Goal: Transaction & Acquisition: Register for event/course

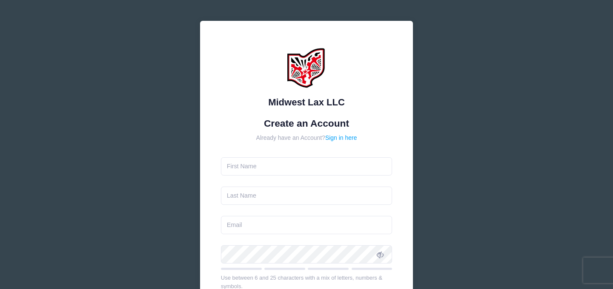
type input "[PERSON_NAME]"
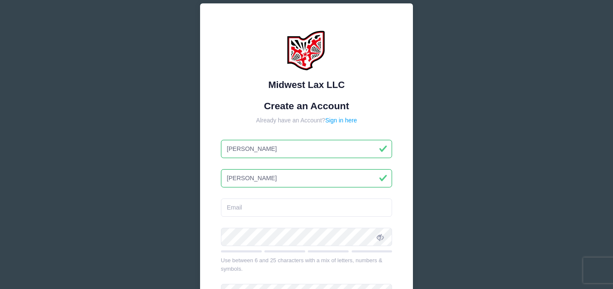
scroll to position [32, 0]
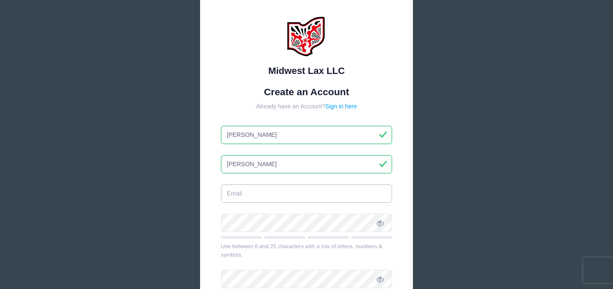
click at [275, 193] on input "email" at bounding box center [307, 194] width 172 height 18
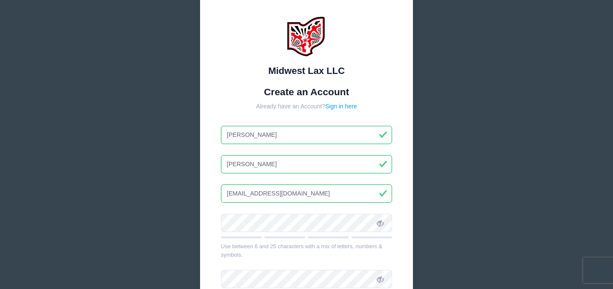
type input "[EMAIL_ADDRESS][DOMAIN_NAME]"
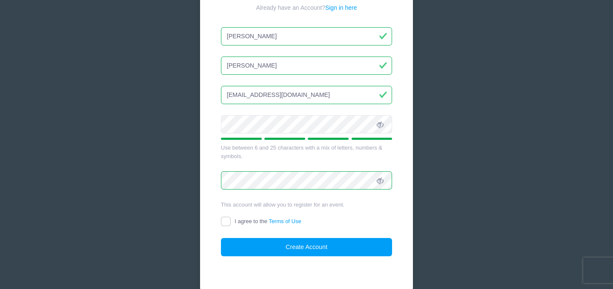
scroll to position [131, 0]
click at [226, 218] on input "I agree to the Terms of Use" at bounding box center [226, 222] width 10 height 10
checkbox input "true"
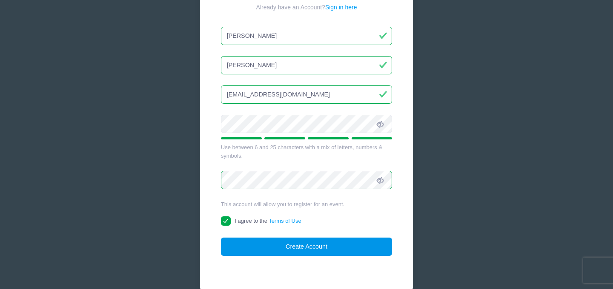
click at [269, 244] on button "Create Account" at bounding box center [307, 247] width 172 height 18
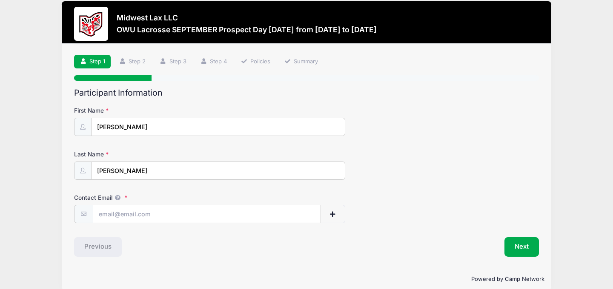
scroll to position [13, 0]
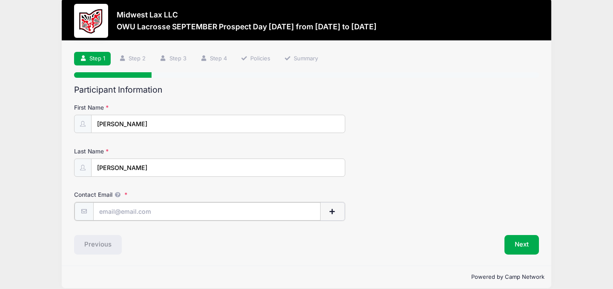
click at [147, 208] on input "Contact Email" at bounding box center [207, 212] width 228 height 18
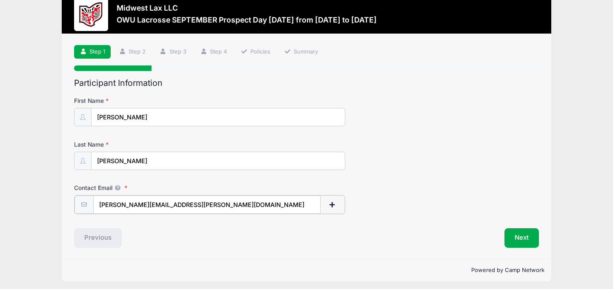
scroll to position [23, 0]
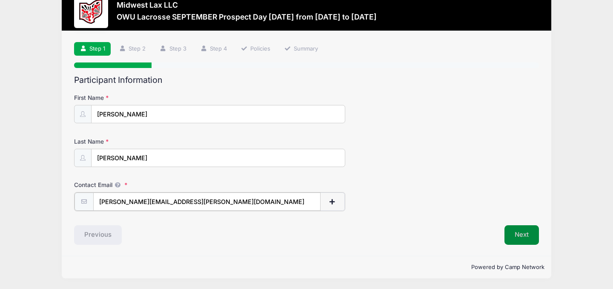
type input "[PERSON_NAME][EMAIL_ADDRESS][PERSON_NAME][DOMAIN_NAME]"
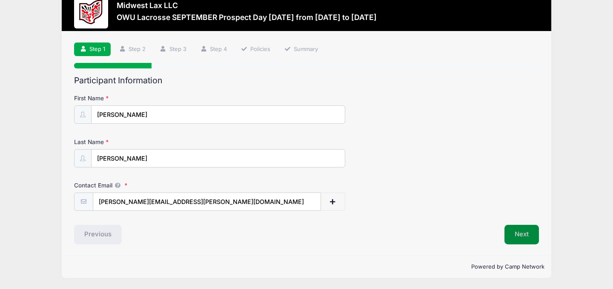
scroll to position [22, 0]
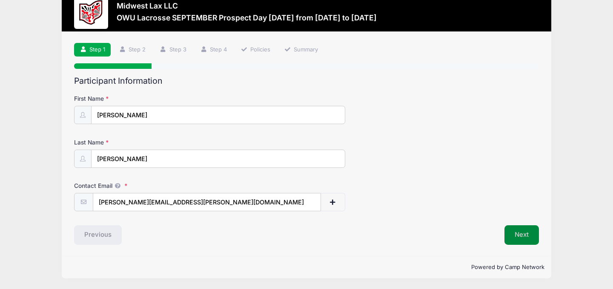
click at [510, 233] on button "Next" at bounding box center [521, 236] width 34 height 20
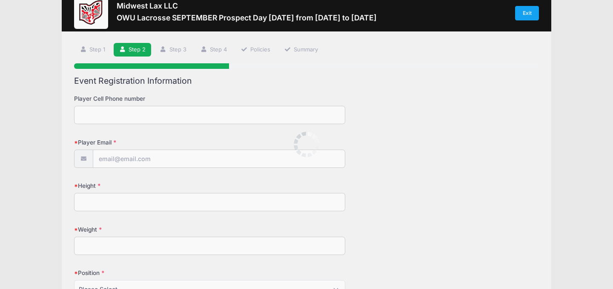
scroll to position [0, 0]
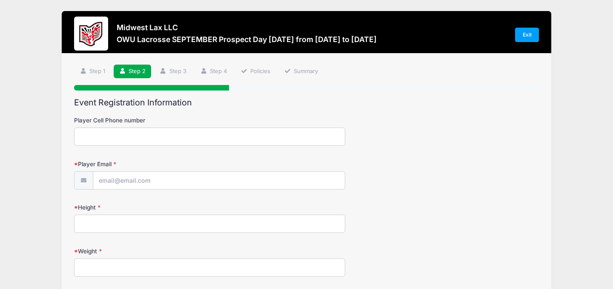
click at [191, 140] on input "Player Cell Phone number" at bounding box center [209, 137] width 271 height 18
type input "9373091483"
click at [171, 185] on input "Player Email" at bounding box center [219, 181] width 252 height 18
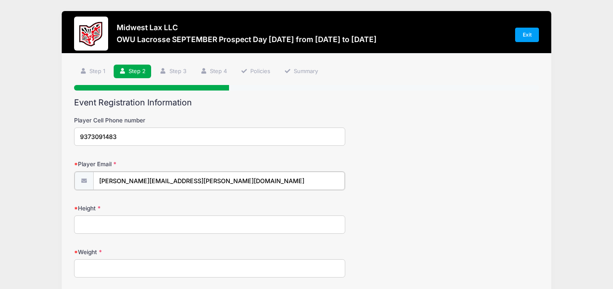
type input "[PERSON_NAME][EMAIL_ADDRESS][PERSON_NAME][DOMAIN_NAME]"
click at [163, 226] on input "Height" at bounding box center [209, 224] width 271 height 18
type input "6'0""
click at [146, 265] on input "Weight" at bounding box center [209, 268] width 271 height 18
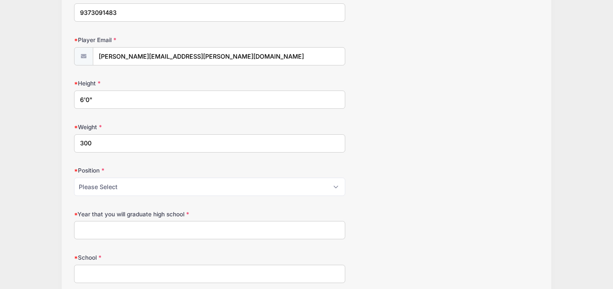
scroll to position [129, 0]
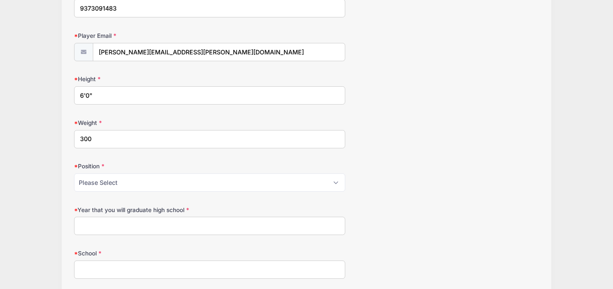
type input "300"
click at [95, 191] on select "Please Select Attack Midfield Defense LSM Goalie" at bounding box center [209, 183] width 271 height 18
select select "Goalie"
click at [74, 174] on select "Please Select Attack Midfield Defense LSM Goalie" at bounding box center [209, 183] width 271 height 18
click at [93, 226] on input "Year that you will graduate high school" at bounding box center [209, 226] width 271 height 18
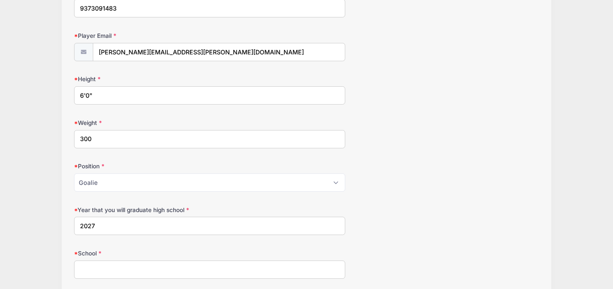
type input "2027"
click at [93, 271] on input "School" at bounding box center [209, 270] width 271 height 18
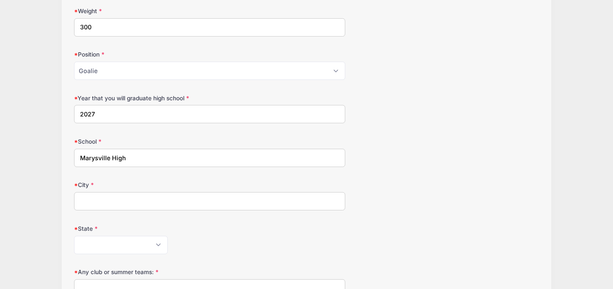
scroll to position [243, 0]
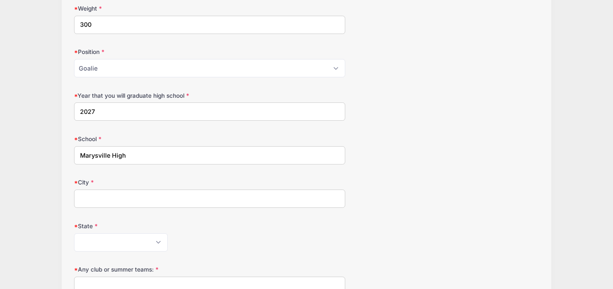
type input "Marysville High"
click at [93, 198] on input "City" at bounding box center [209, 199] width 271 height 18
type input "Marysville"
select select "OH"
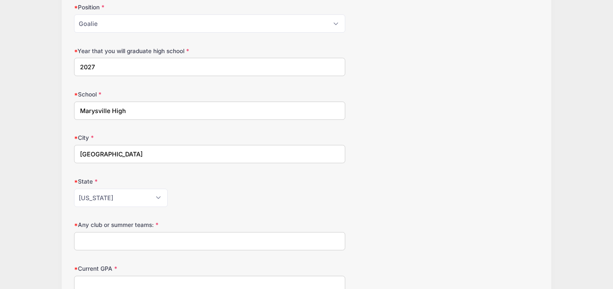
scroll to position [293, 0]
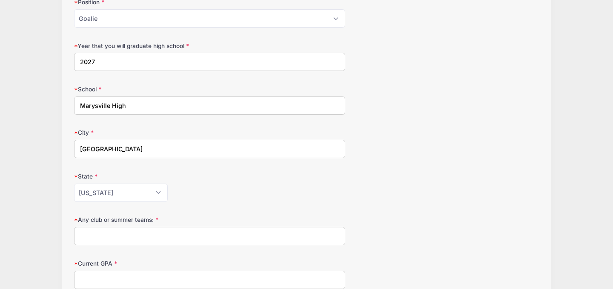
click at [129, 238] on input "Any club or summer teams:" at bounding box center [209, 236] width 271 height 18
type input "V"
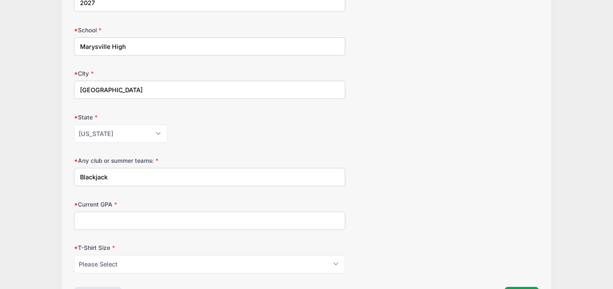
scroll to position [354, 0]
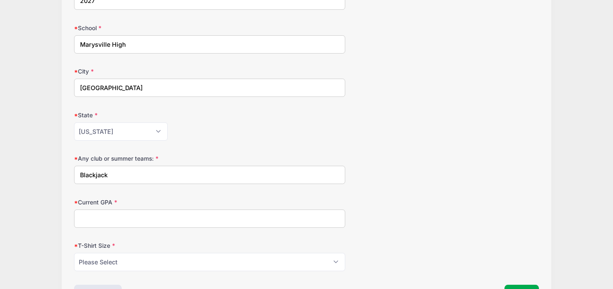
type input "Blackjack"
click at [116, 221] on input "Current GPA" at bounding box center [209, 219] width 271 height 18
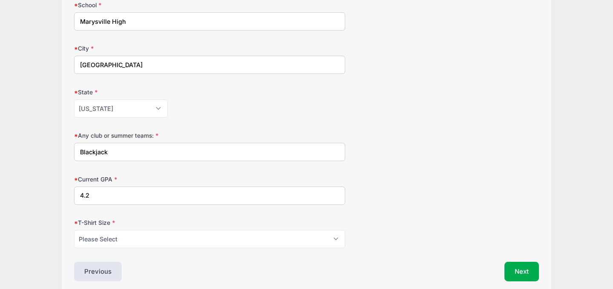
scroll to position [390, 0]
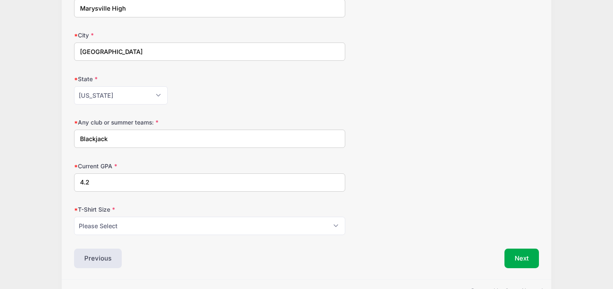
type input "4.2"
click at [103, 227] on select "Please Select Youth Small Youth Medium Youth Large Youth XLarge Adult Small Adu…" at bounding box center [209, 226] width 271 height 18
select select "Adult XXL"
click at [74, 217] on select "Please Select Youth Small Youth Medium Youth Large Youth XLarge Adult Small Adu…" at bounding box center [209, 226] width 271 height 18
click at [367, 254] on div "Next" at bounding box center [425, 259] width 237 height 20
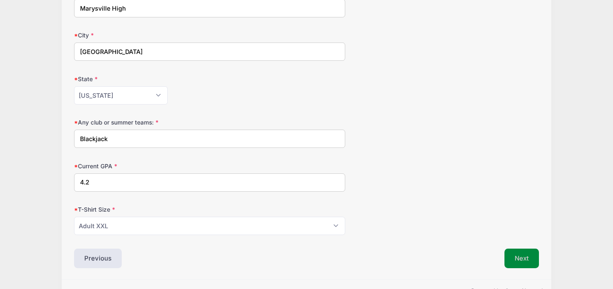
click at [511, 257] on button "Next" at bounding box center [521, 259] width 34 height 20
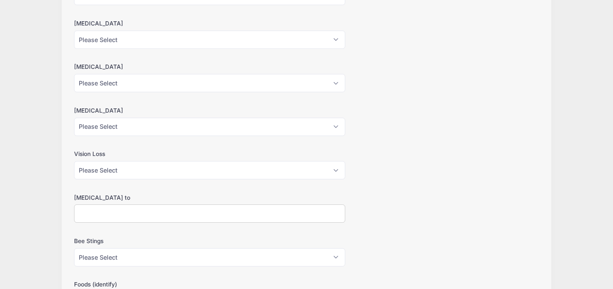
scroll to position [0, 0]
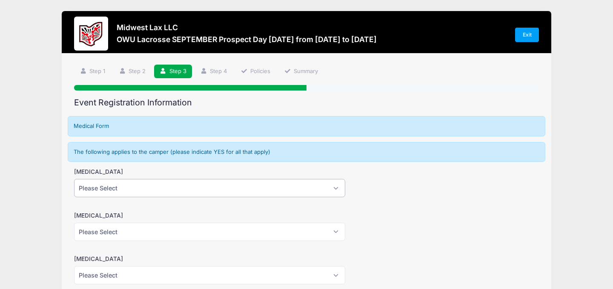
click at [218, 191] on select "Please Select Yes No" at bounding box center [209, 188] width 271 height 18
select select "No"
click at [74, 179] on select "Please Select Yes No" at bounding box center [209, 188] width 271 height 18
click at [202, 229] on select "Please Select Yes No" at bounding box center [209, 232] width 271 height 18
select select "No"
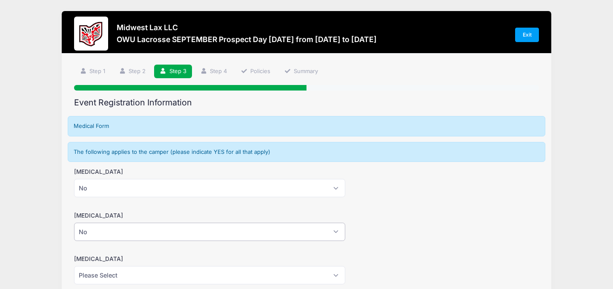
click at [74, 223] on select "Please Select Yes No" at bounding box center [209, 232] width 271 height 18
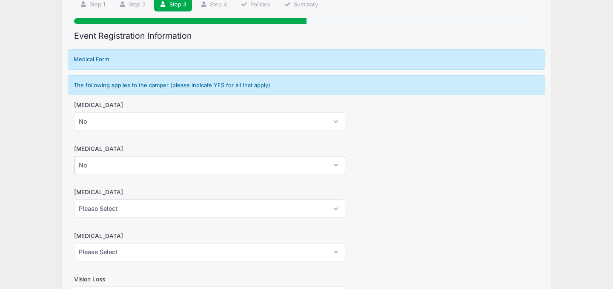
scroll to position [74, 0]
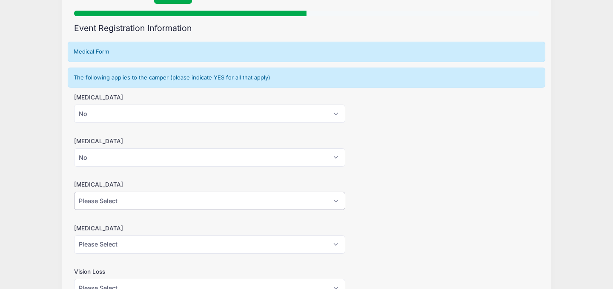
click at [186, 196] on select "Please Select Yes No" at bounding box center [209, 201] width 271 height 18
select select "No"
click at [74, 192] on select "Please Select Yes No" at bounding box center [209, 201] width 271 height 18
click at [178, 246] on select "Please Select Yes No" at bounding box center [209, 245] width 271 height 18
select select "No"
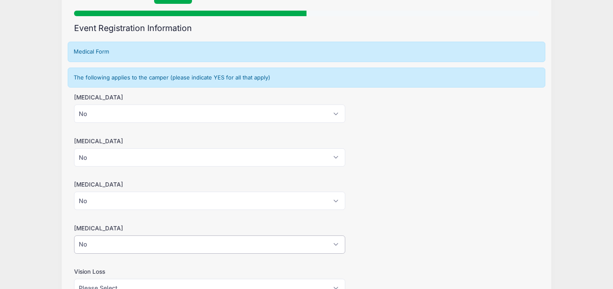
click at [74, 236] on select "Please Select Yes No" at bounding box center [209, 245] width 271 height 18
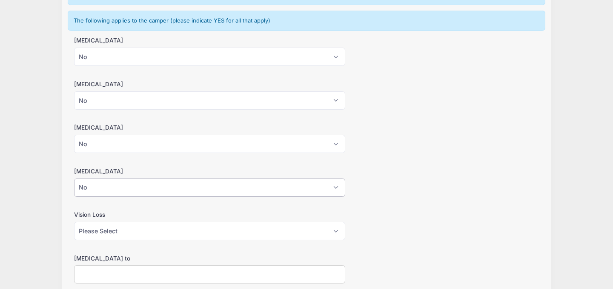
scroll to position [138, 0]
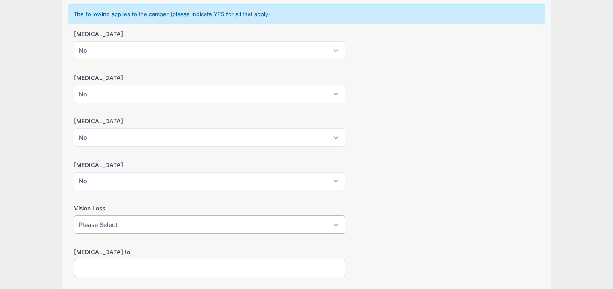
click at [169, 225] on select "Please Select Yes No" at bounding box center [209, 225] width 271 height 18
select select "No"
click at [74, 216] on select "Please Select Yes No" at bounding box center [209, 225] width 271 height 18
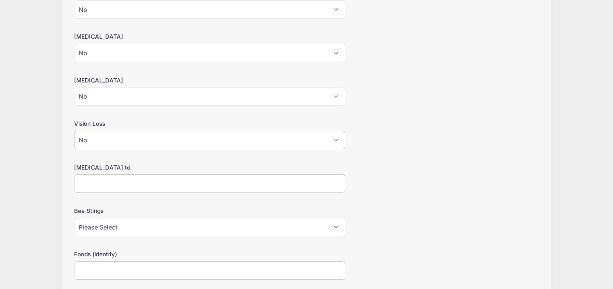
scroll to position [225, 0]
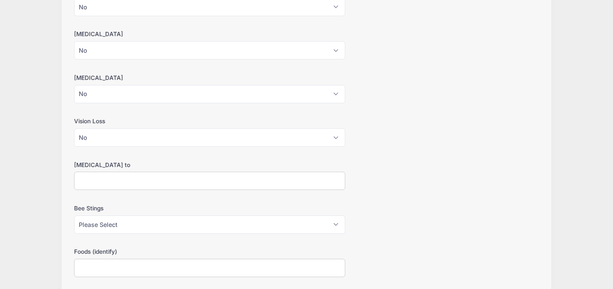
click at [155, 184] on input "Allergies to" at bounding box center [209, 181] width 271 height 18
type input "none"
click at [164, 226] on select "Please Select Yes No" at bounding box center [209, 225] width 271 height 18
select select "No"
click at [74, 216] on select "Please Select Yes No" at bounding box center [209, 225] width 271 height 18
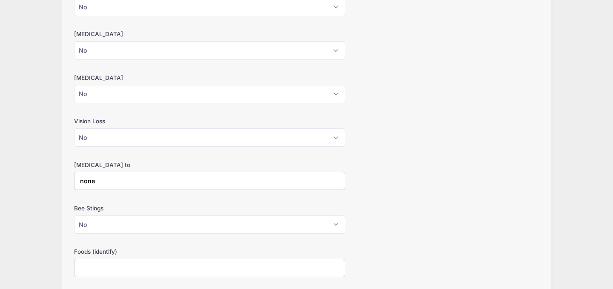
click at [155, 266] on input "Foods (identify)" at bounding box center [209, 268] width 271 height 18
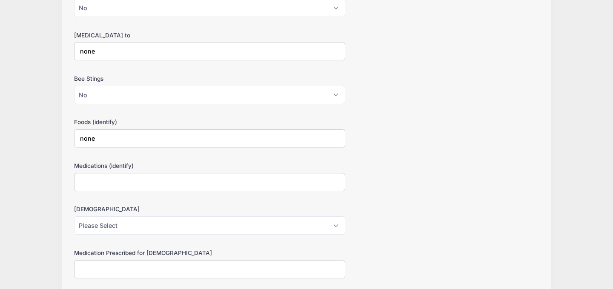
scroll to position [361, 0]
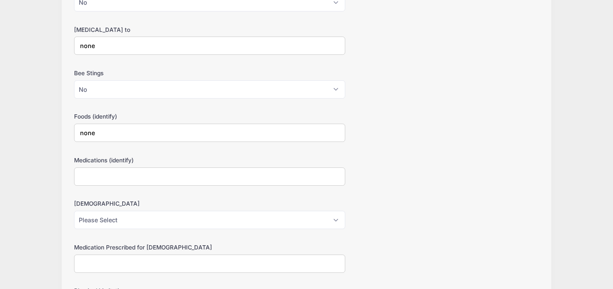
type input "none"
click at [116, 179] on input "Medications (identify)" at bounding box center [209, 177] width 271 height 18
type input "none"
click at [114, 218] on select "Please Select Yes No" at bounding box center [209, 220] width 271 height 18
select select "No"
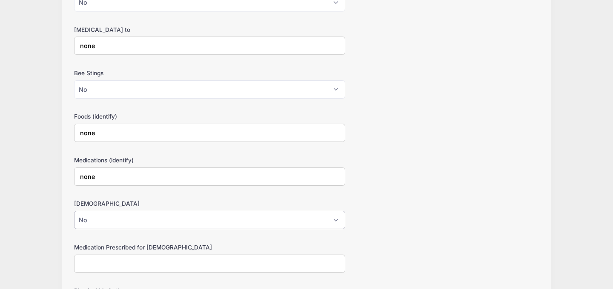
click at [74, 211] on select "Please Select Yes No" at bounding box center [209, 220] width 271 height 18
click at [119, 261] on input "Medication Prescribed for Asthma" at bounding box center [209, 264] width 271 height 18
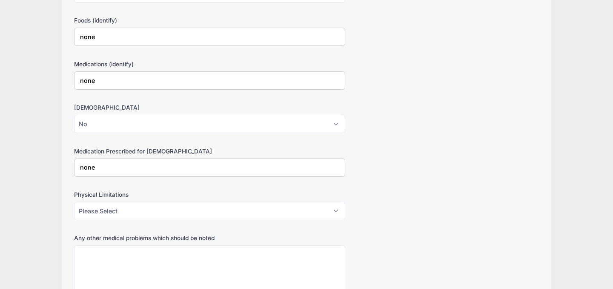
scroll to position [461, 0]
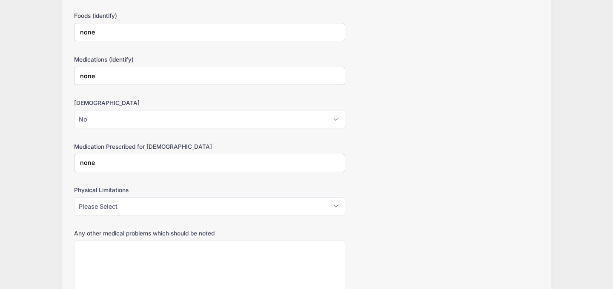
type input "none"
click at [114, 201] on select "Please Select Yes No" at bounding box center [209, 207] width 271 height 18
select select "No"
click at [74, 198] on select "Please Select Yes No" at bounding box center [209, 207] width 271 height 18
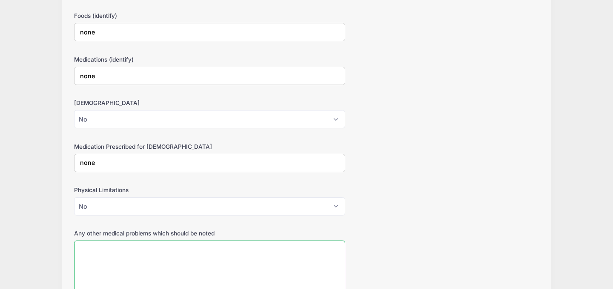
click at [116, 255] on textarea "Any other medical problems which should be noted" at bounding box center [209, 268] width 271 height 55
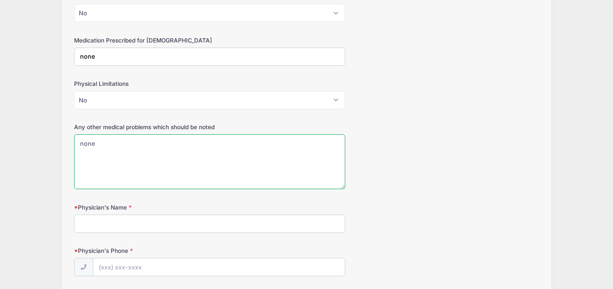
scroll to position [570, 0]
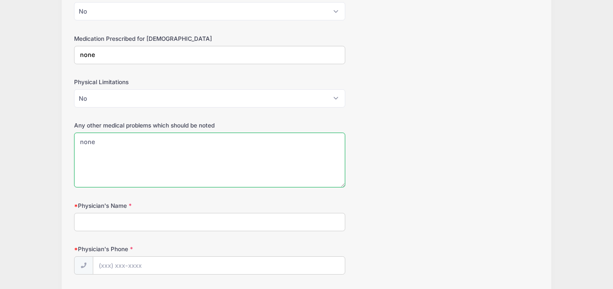
type textarea "none"
click at [100, 222] on input "Physician's Name" at bounding box center [209, 222] width 271 height 18
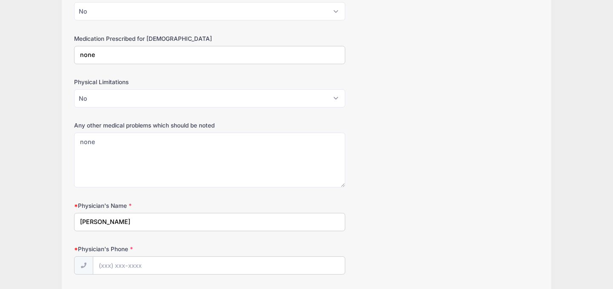
type input "Sussanna Johnson"
click at [139, 265] on input "Physician's Phone" at bounding box center [219, 266] width 252 height 18
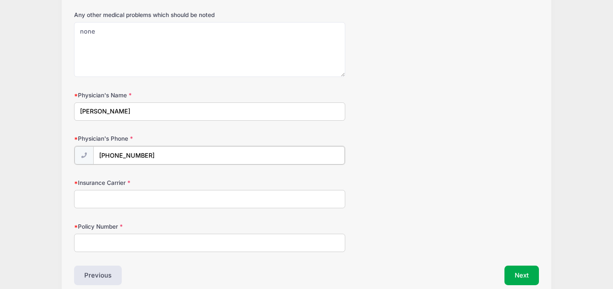
scroll to position [686, 0]
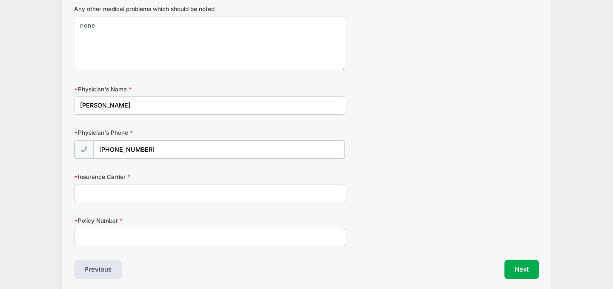
type input "(937) 738-2126"
click at [112, 194] on input "Insurance Carrier" at bounding box center [209, 192] width 271 height 18
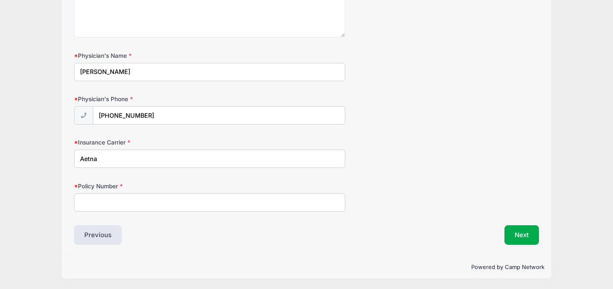
type input "Aetna"
click at [123, 204] on input "Policy Number" at bounding box center [209, 203] width 271 height 18
type input "NIQAN36278"
click at [511, 233] on button "Next" at bounding box center [521, 236] width 34 height 20
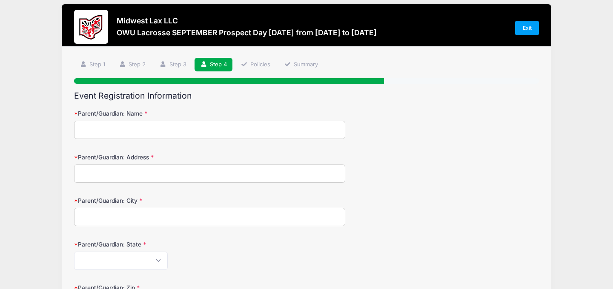
scroll to position [0, 0]
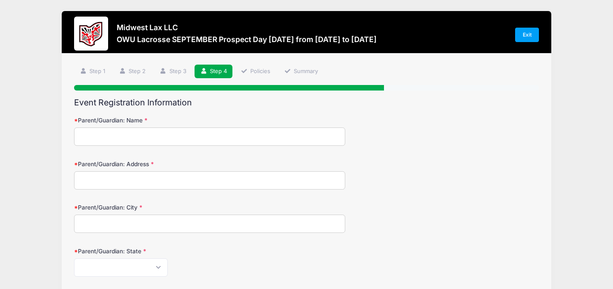
click at [177, 138] on input "Parent/Guardian: Name" at bounding box center [209, 137] width 271 height 18
type input "Martin D Barker"
type input "640 Glen Oaks Dr"
type input "Marysville"
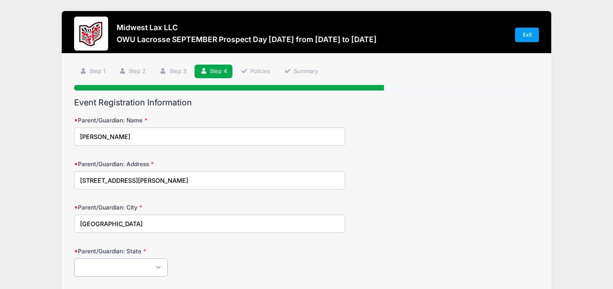
select select "OH"
type input "43040"
type input "(937) 243-6256"
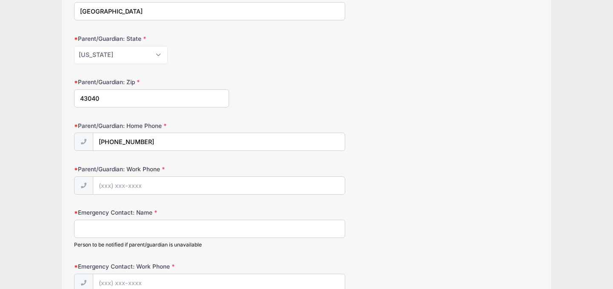
scroll to position [233, 0]
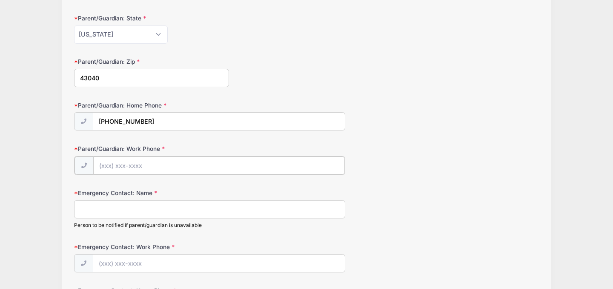
click at [155, 169] on input "Parent/Guardian: Work Phone" at bounding box center [219, 166] width 252 height 18
type input "(937) 243-6256"
click at [154, 210] on input "Emergency Contact: Name" at bounding box center [209, 209] width 271 height 18
type input "Heather Barker"
click at [163, 261] on input "Emergency Contact: Work Phone" at bounding box center [219, 263] width 252 height 18
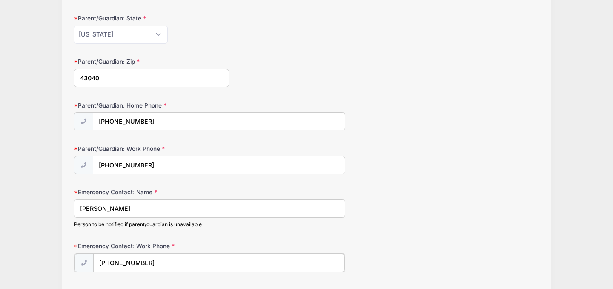
click at [166, 265] on input "(937) 243-6256" at bounding box center [219, 263] width 252 height 18
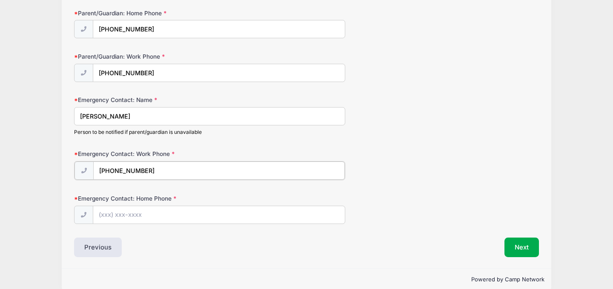
scroll to position [338, 0]
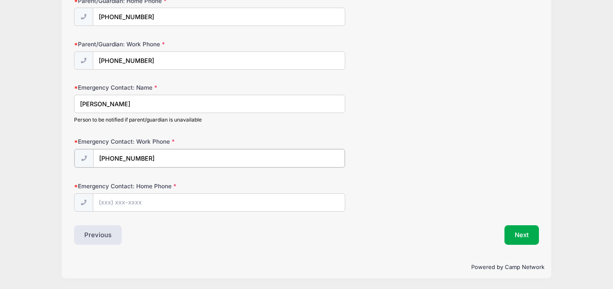
type input "(937) 243-6254"
click at [138, 205] on input "Emergency Contact: Home Phone" at bounding box center [219, 202] width 252 height 18
click at [191, 204] on input "(937) 243-6256" at bounding box center [219, 202] width 252 height 18
click at [188, 204] on input "(937) 243-6256" at bounding box center [219, 202] width 252 height 18
type input "(937) 243-6254"
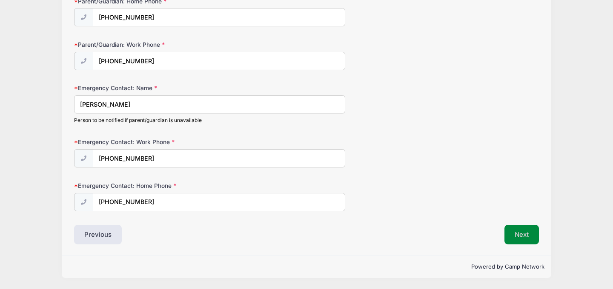
scroll to position [337, 0]
click at [522, 232] on button "Next" at bounding box center [521, 236] width 34 height 20
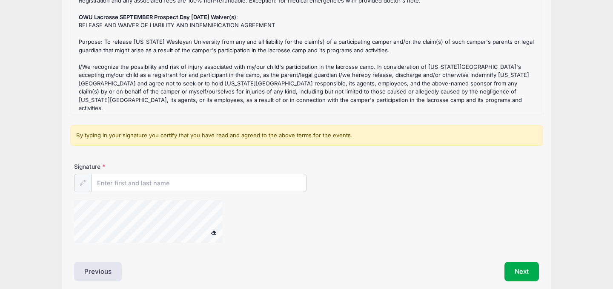
scroll to position [134, 0]
click at [138, 183] on input "Signature" at bounding box center [199, 183] width 215 height 18
type input "Martin Barker"
click at [527, 272] on button "Next" at bounding box center [521, 271] width 34 height 20
click at [518, 266] on button "Next" at bounding box center [521, 271] width 34 height 20
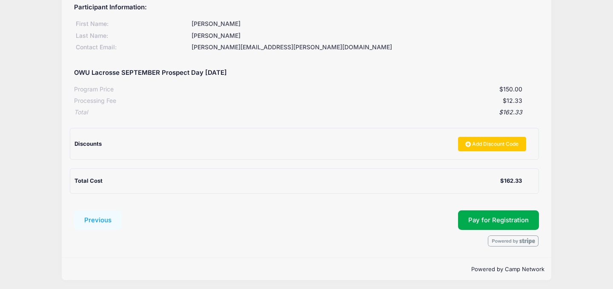
scroll to position [114, 0]
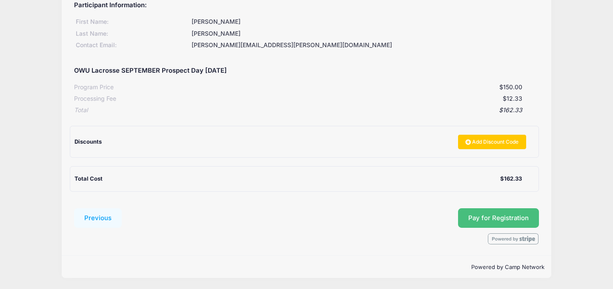
click at [482, 222] on button "Pay for Registration" at bounding box center [498, 219] width 81 height 20
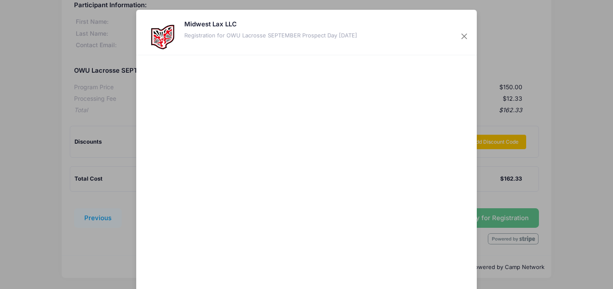
click at [418, 257] on div at bounding box center [389, 173] width 157 height 226
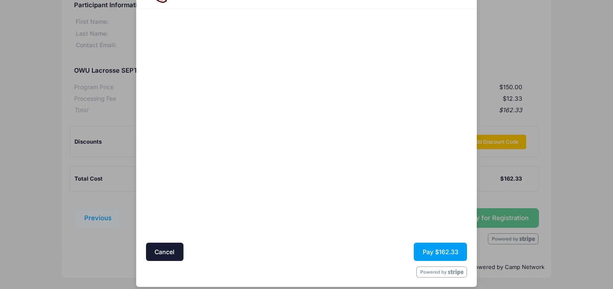
scroll to position [54, 0]
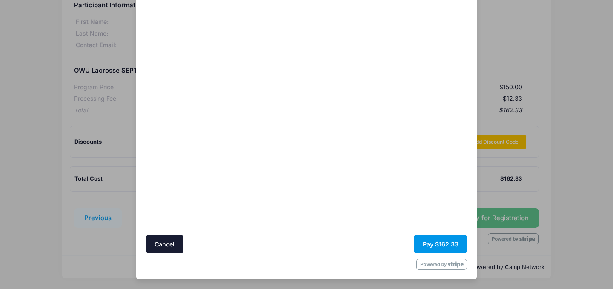
click at [435, 244] on button "Pay $162.33" at bounding box center [440, 244] width 53 height 18
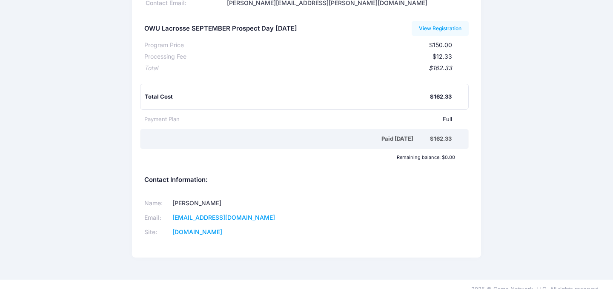
scroll to position [97, 0]
